Goal: Task Accomplishment & Management: Use online tool/utility

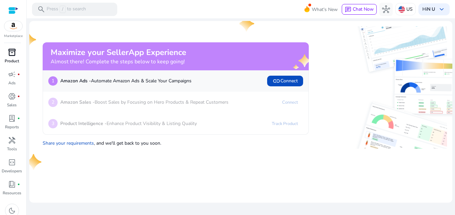
click at [13, 60] on p "Product" at bounding box center [12, 61] width 14 height 6
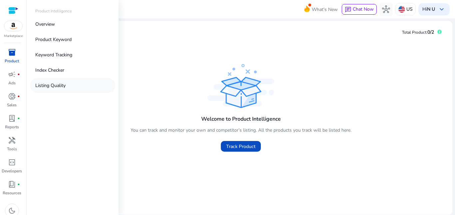
click at [50, 83] on p "Listing Quality" at bounding box center [50, 85] width 30 height 7
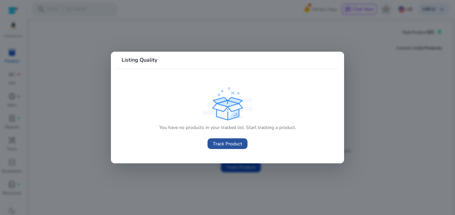
click at [229, 146] on span "Track Product" at bounding box center [227, 143] width 29 height 7
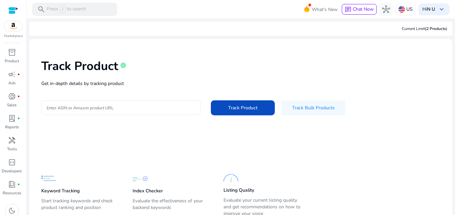
scroll to position [26, 0]
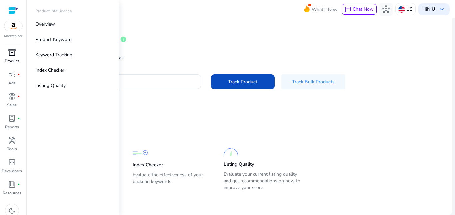
click at [17, 58] on p "Product" at bounding box center [12, 61] width 14 height 6
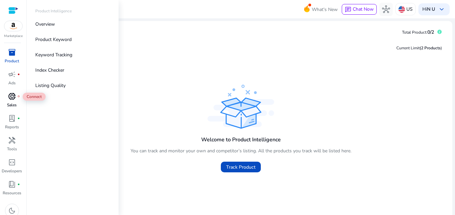
click at [14, 99] on span "donut_small" at bounding box center [12, 96] width 8 height 8
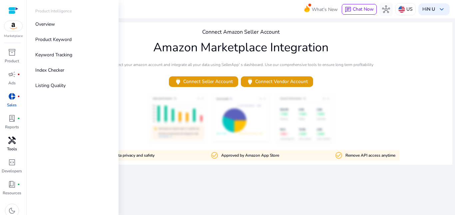
click at [15, 143] on span "handyman" at bounding box center [12, 140] width 8 height 8
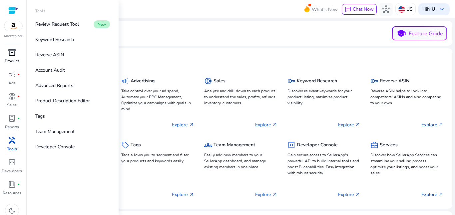
click at [14, 58] on link "inventory_2 Product" at bounding box center [12, 58] width 24 height 22
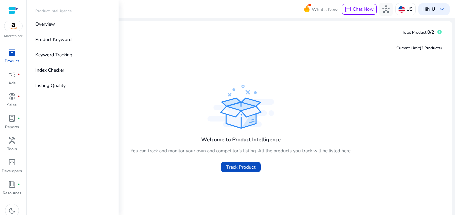
click at [13, 58] on p "Product" at bounding box center [12, 61] width 14 height 6
click at [59, 40] on p "Product Keyword" at bounding box center [53, 39] width 36 height 7
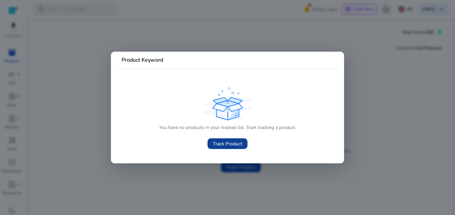
click at [219, 146] on span "Track Product" at bounding box center [227, 143] width 29 height 7
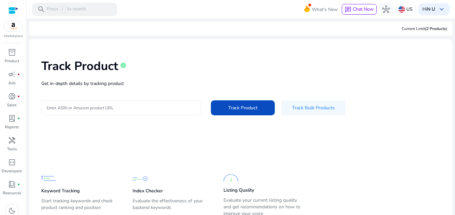
scroll to position [26, 0]
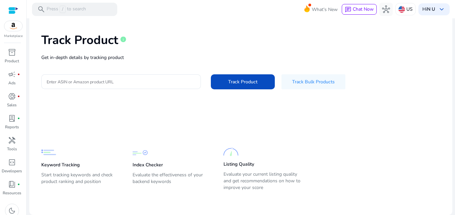
click at [235, 164] on p "Listing Quality" at bounding box center [238, 164] width 31 height 7
click at [134, 165] on p "Index Checker" at bounding box center [148, 165] width 30 height 7
click at [99, 81] on input "Enter ASIN or Amazon product URL" at bounding box center [121, 81] width 149 height 7
